Goal: Task Accomplishment & Management: Manage account settings

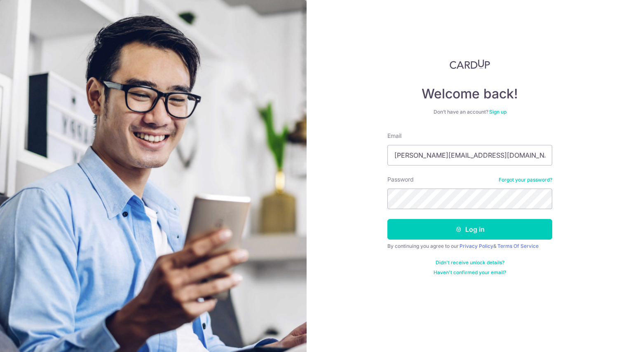
type input "[PERSON_NAME][EMAIL_ADDRESS][DOMAIN_NAME]"
click at [387, 219] on button "Log in" at bounding box center [469, 229] width 165 height 21
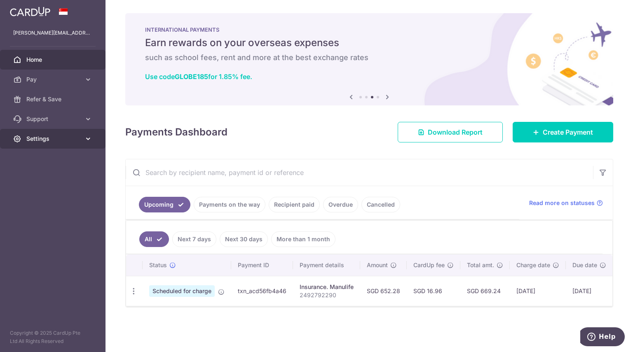
click at [48, 132] on link "Settings" at bounding box center [52, 139] width 105 height 20
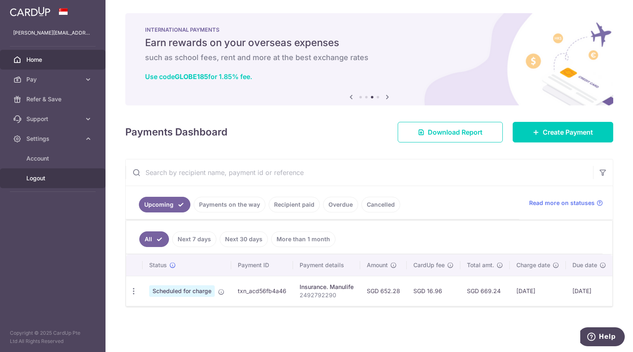
click at [30, 176] on span "Logout" at bounding box center [53, 178] width 54 height 8
